Goal: Information Seeking & Learning: Understand process/instructions

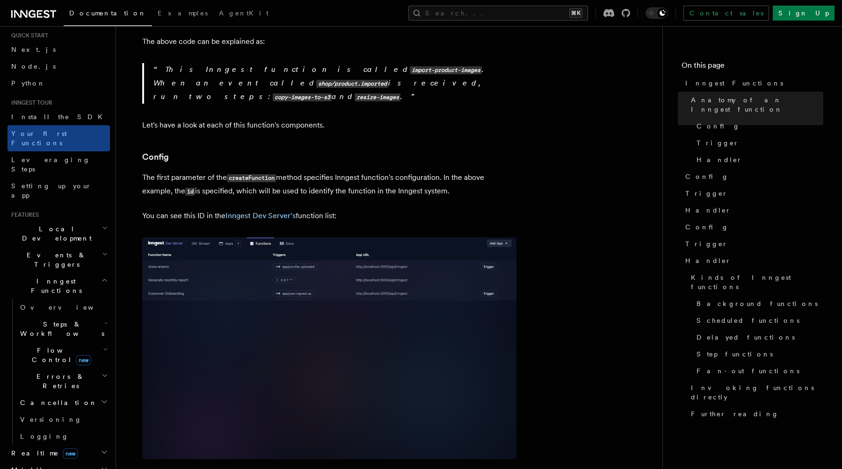
scroll to position [448, 0]
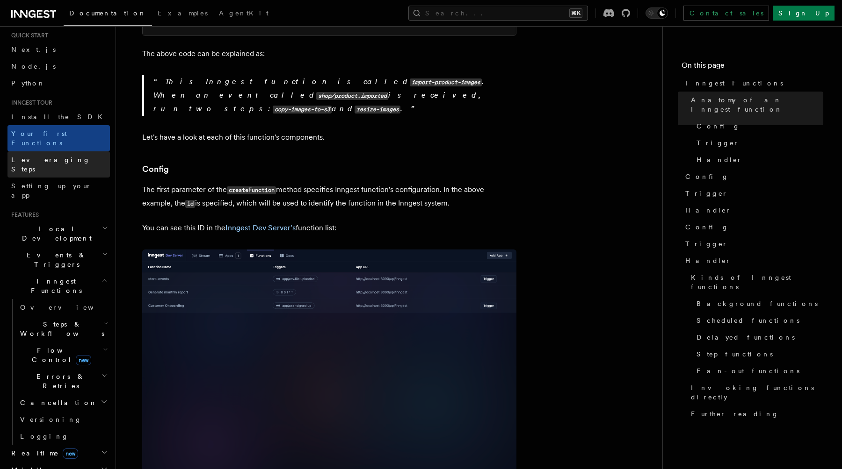
click at [79, 152] on link "Leveraging Steps" at bounding box center [58, 164] width 102 height 26
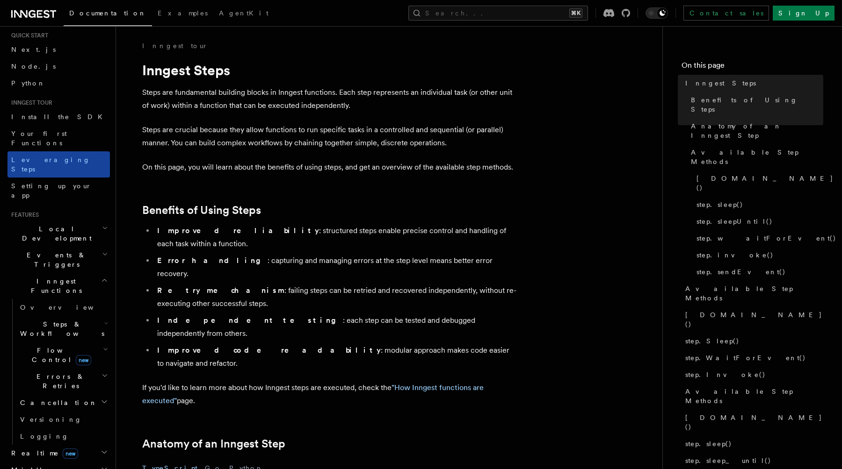
click at [76, 151] on link "Leveraging Steps" at bounding box center [58, 164] width 102 height 26
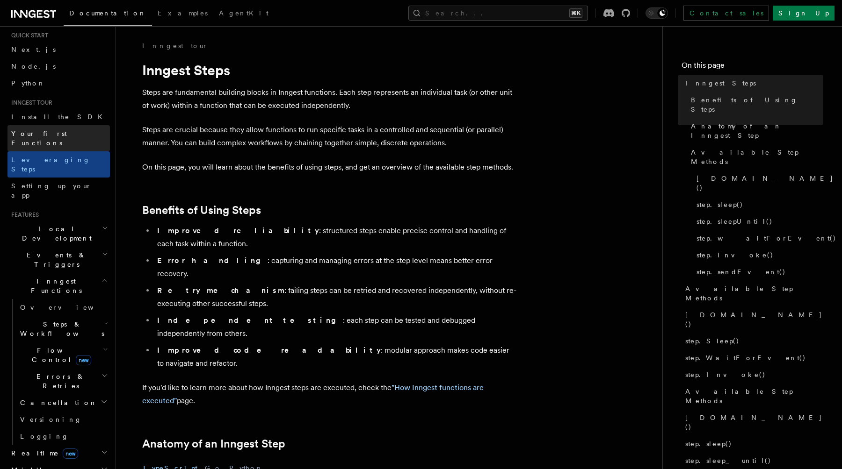
click at [73, 138] on link "Your first Functions" at bounding box center [58, 138] width 102 height 26
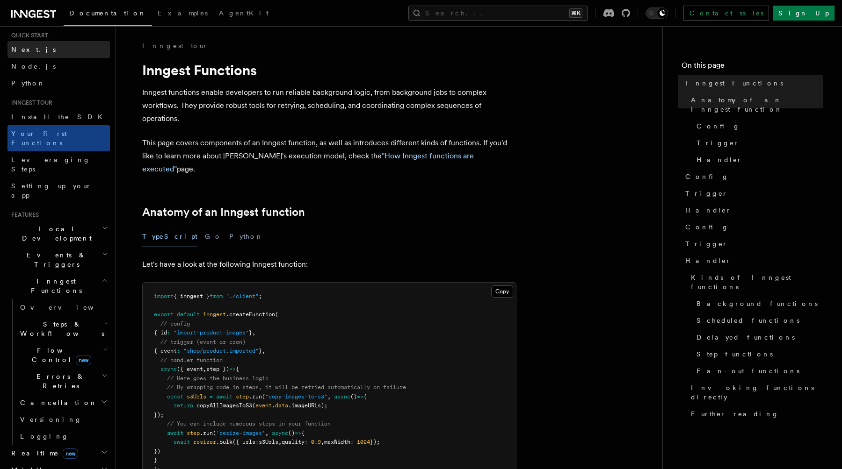
click at [60, 54] on link "Next.js" at bounding box center [58, 49] width 102 height 17
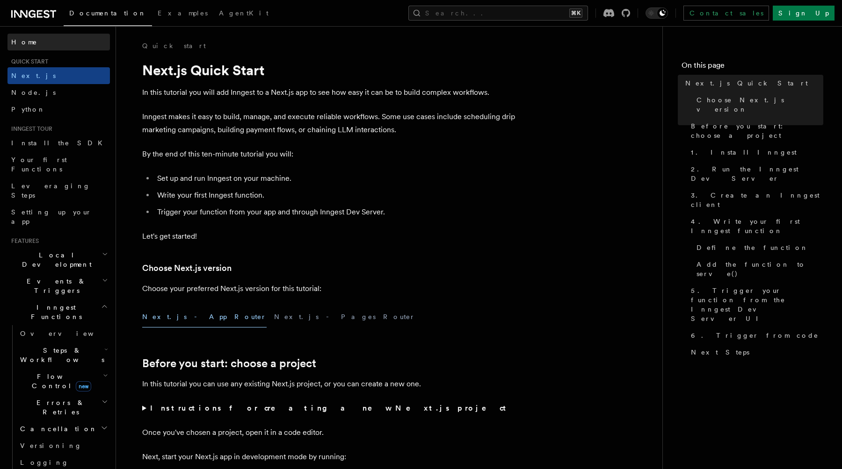
click at [22, 40] on span "Home" at bounding box center [24, 41] width 26 height 9
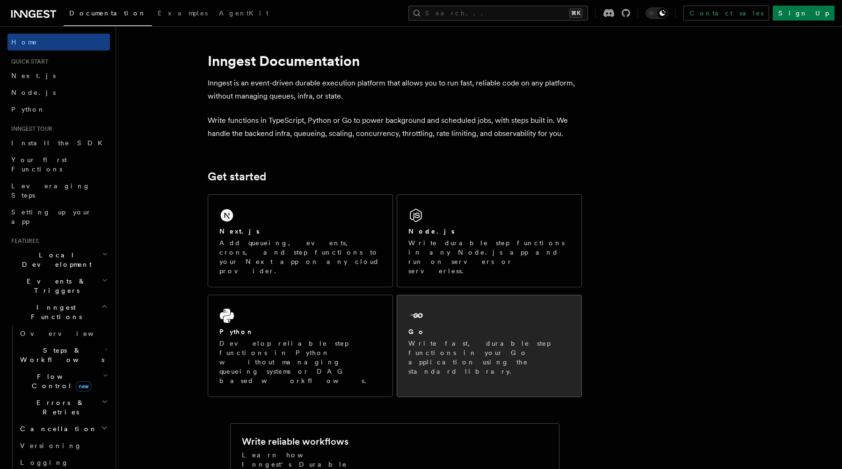
click at [452, 327] on div "Go" at bounding box center [489, 332] width 162 height 10
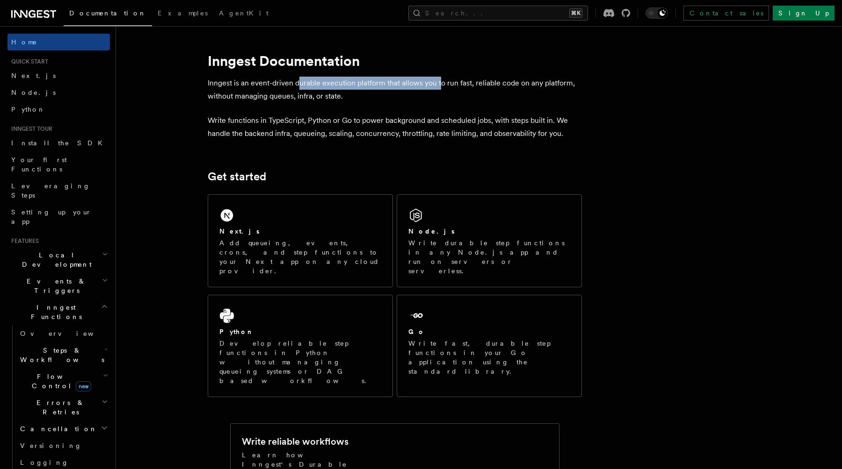
drag, startPoint x: 297, startPoint y: 85, endPoint x: 441, endPoint y: 88, distance: 144.0
click at [441, 88] on p "Inngest is an event-driven durable execution platform that allows you to run fa…" at bounding box center [395, 90] width 374 height 26
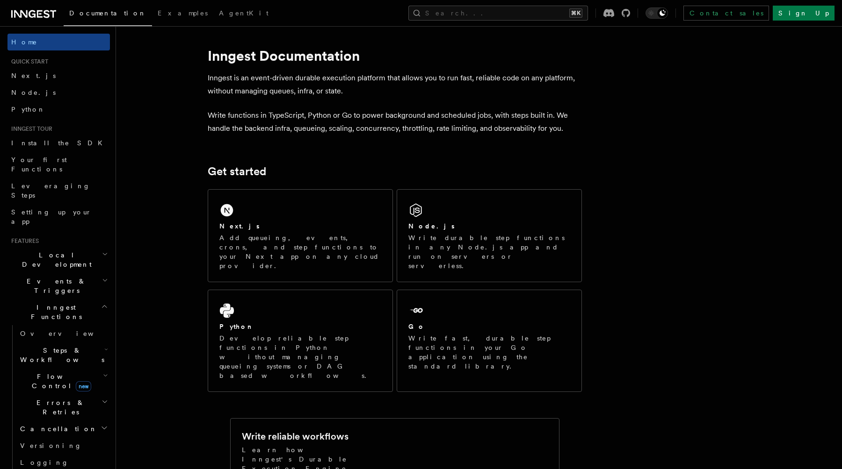
scroll to position [4, 0]
click at [27, 16] on icon at bounding box center [33, 13] width 45 height 11
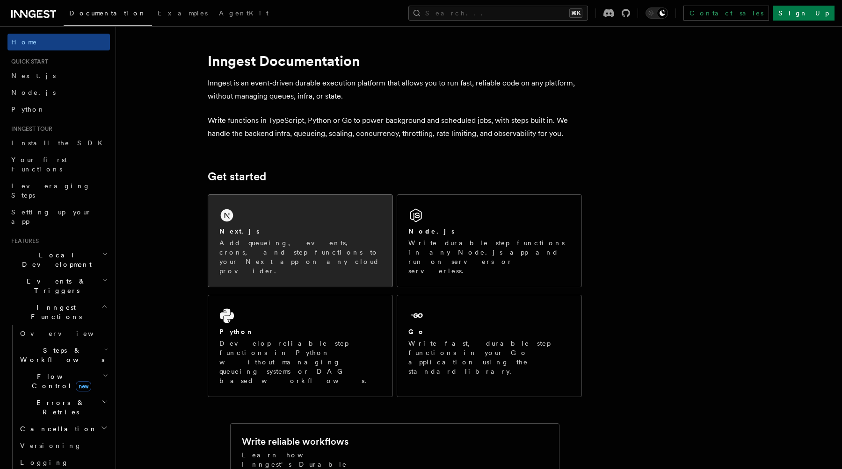
click at [308, 233] on div "Next.js" at bounding box center [300, 232] width 162 height 10
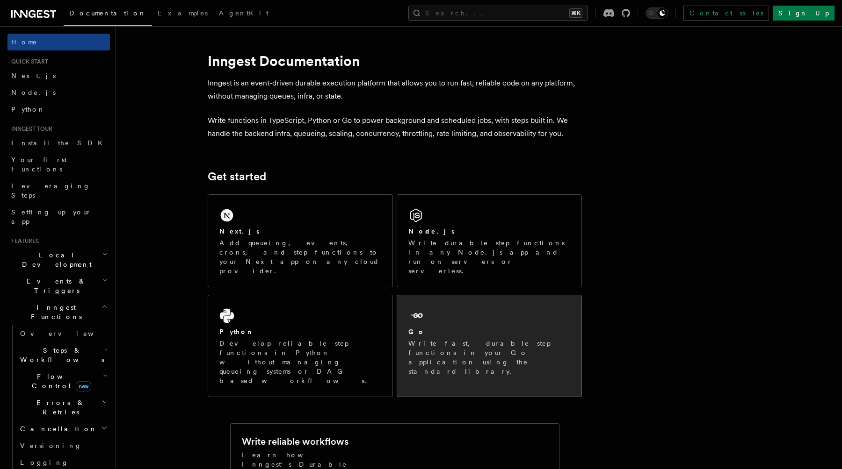
click at [435, 342] on div "Go Write fast, durable step functions in your Go application using the standard…" at bounding box center [489, 342] width 184 height 92
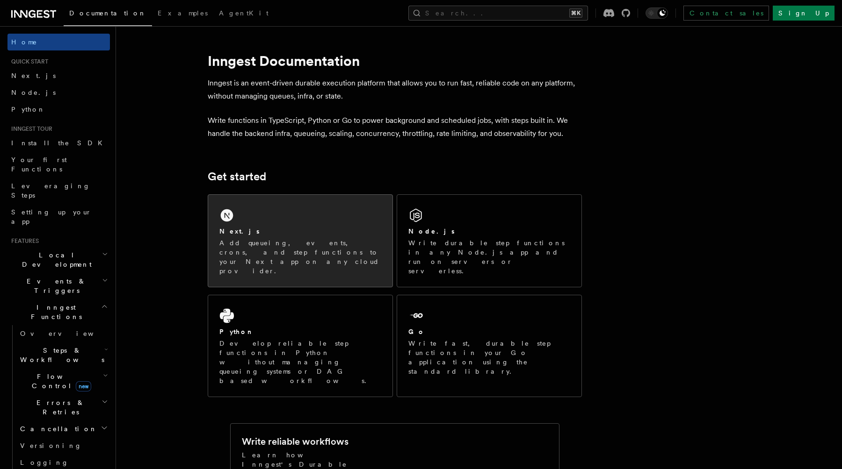
click at [355, 231] on div "Next.js" at bounding box center [300, 232] width 162 height 10
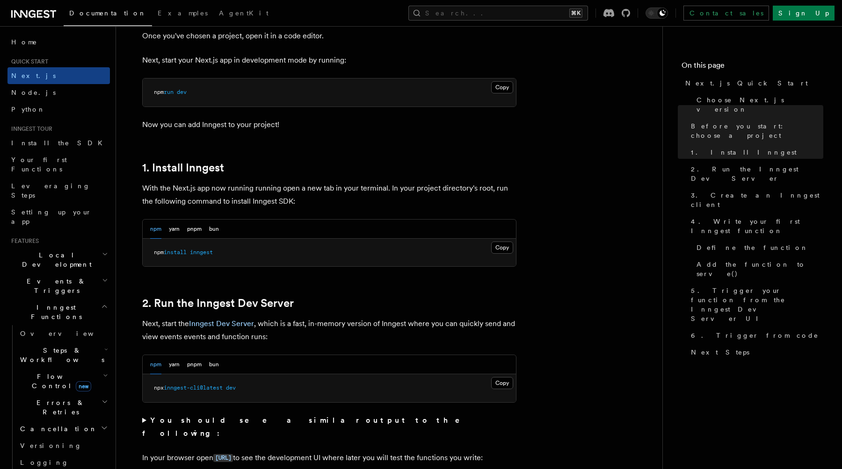
scroll to position [403, 0]
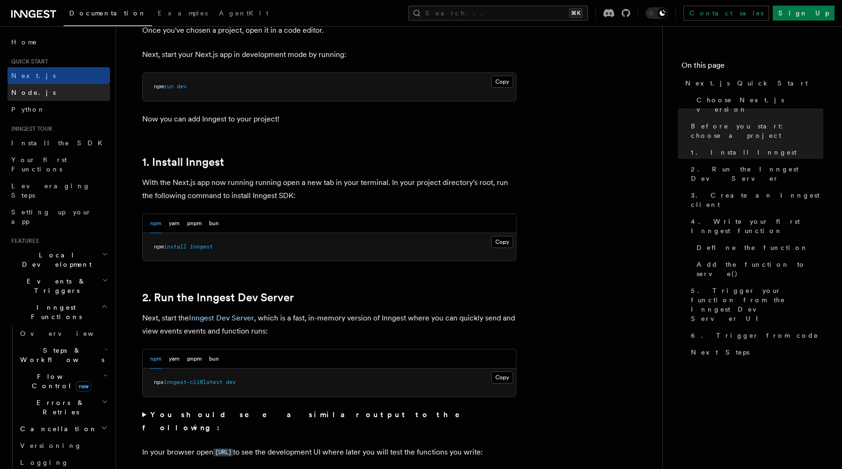
click at [61, 92] on link "Node.js" at bounding box center [58, 92] width 102 height 17
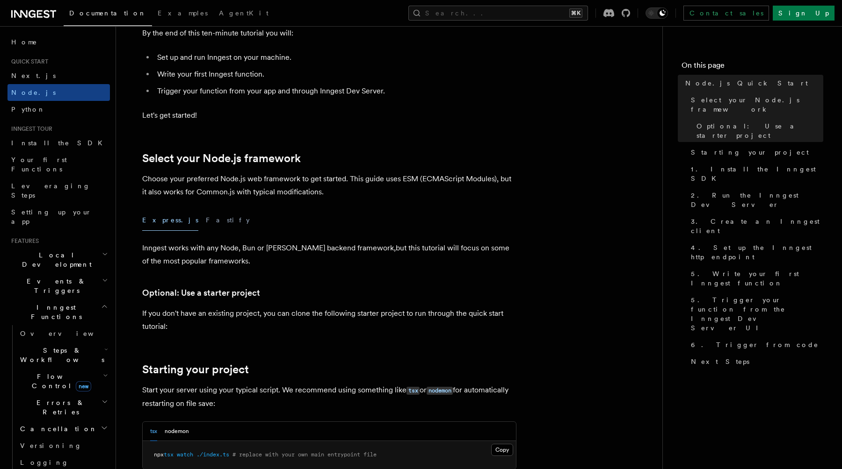
scroll to position [124, 0]
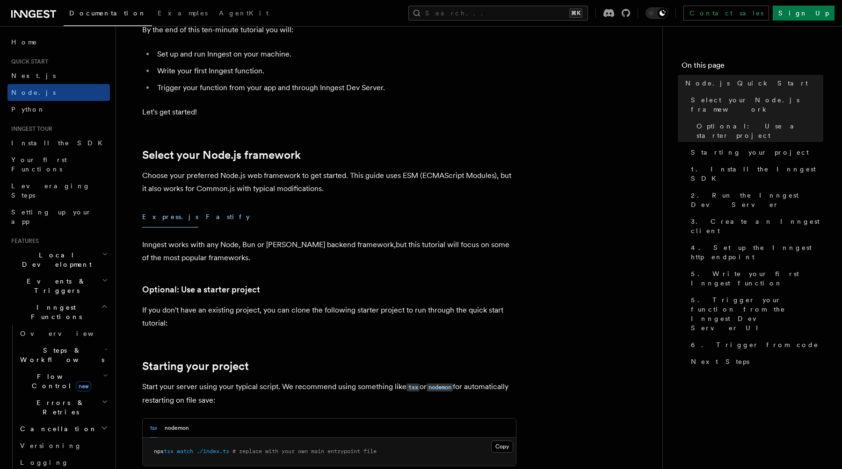
click at [206, 214] on button "Fastify" at bounding box center [228, 217] width 44 height 21
click at [162, 219] on button "Express.js" at bounding box center [170, 217] width 56 height 21
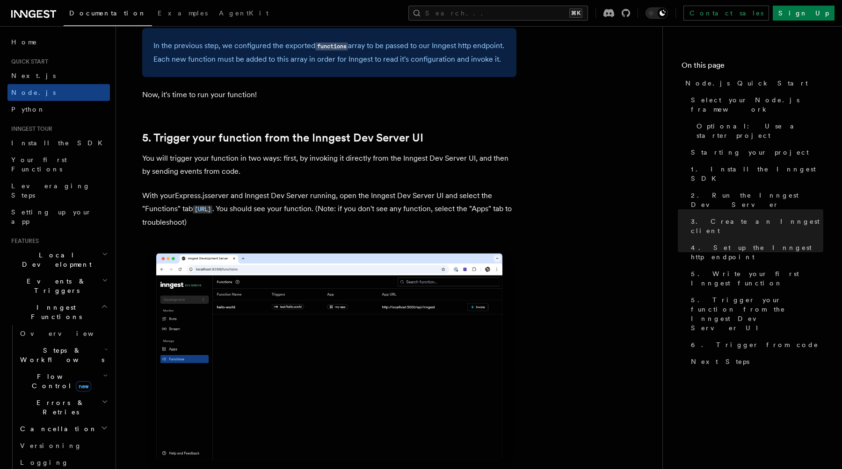
scroll to position [2116, 0]
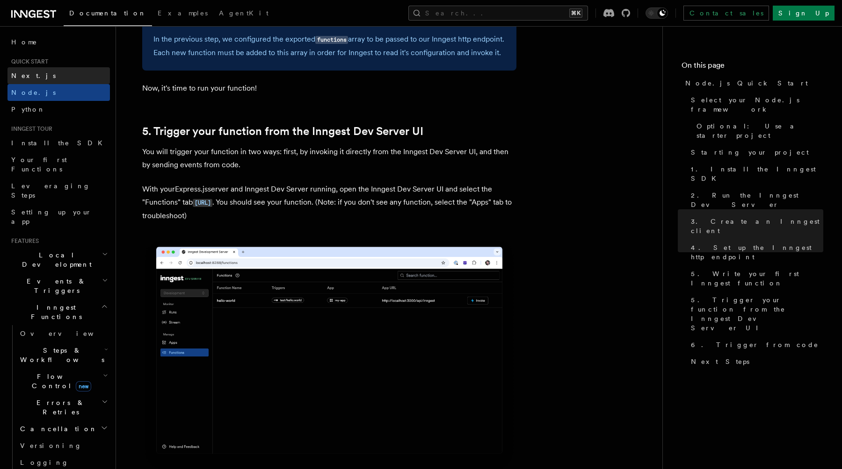
click at [58, 71] on link "Next.js" at bounding box center [58, 75] width 102 height 17
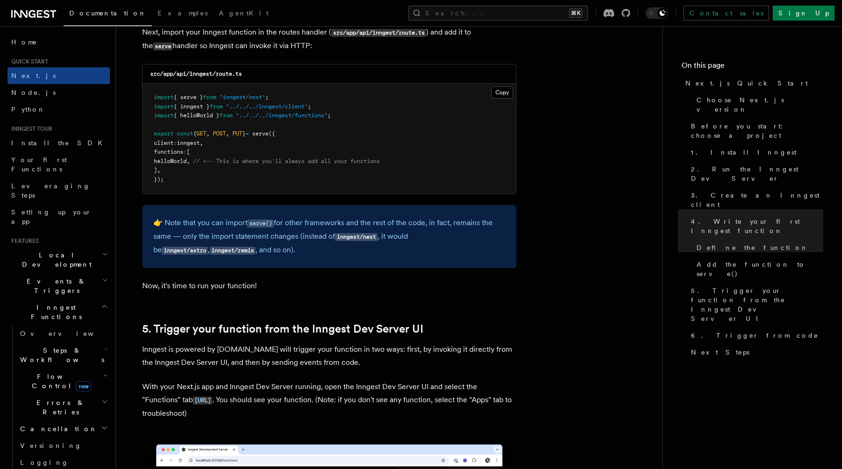
scroll to position [1888, 0]
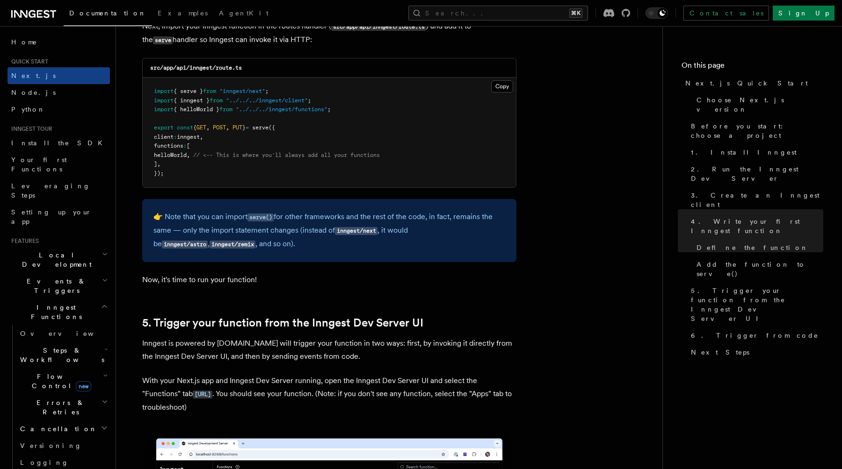
click at [366, 231] on code "inngest/next" at bounding box center [356, 231] width 43 height 8
click at [385, 232] on p "👉 Note that you can import serve() for other frameworks and the rest of the cod…" at bounding box center [329, 230] width 352 height 41
click at [348, 235] on code "inngest/next" at bounding box center [356, 231] width 43 height 8
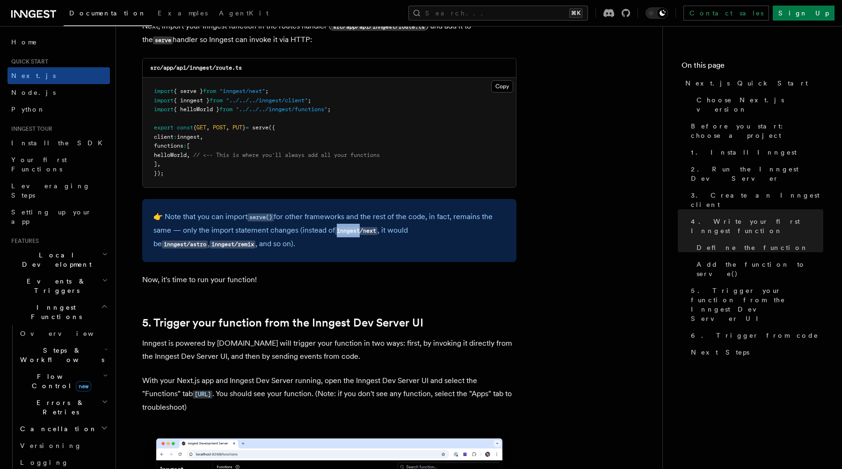
click at [371, 234] on code "inngest/next" at bounding box center [356, 231] width 43 height 8
click at [411, 235] on p "👉 Note that you can import serve() for other frameworks and the rest of the cod…" at bounding box center [329, 230] width 352 height 41
click at [373, 254] on div "👉 Note that you can import serve() for other frameworks and the rest of the cod…" at bounding box center [329, 230] width 374 height 63
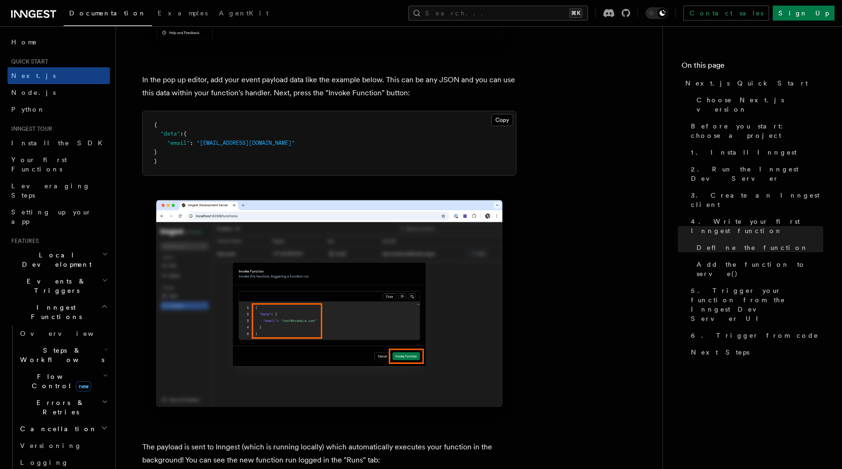
scroll to position [2787, 0]
